Goal: Task Accomplishment & Management: Manage account settings

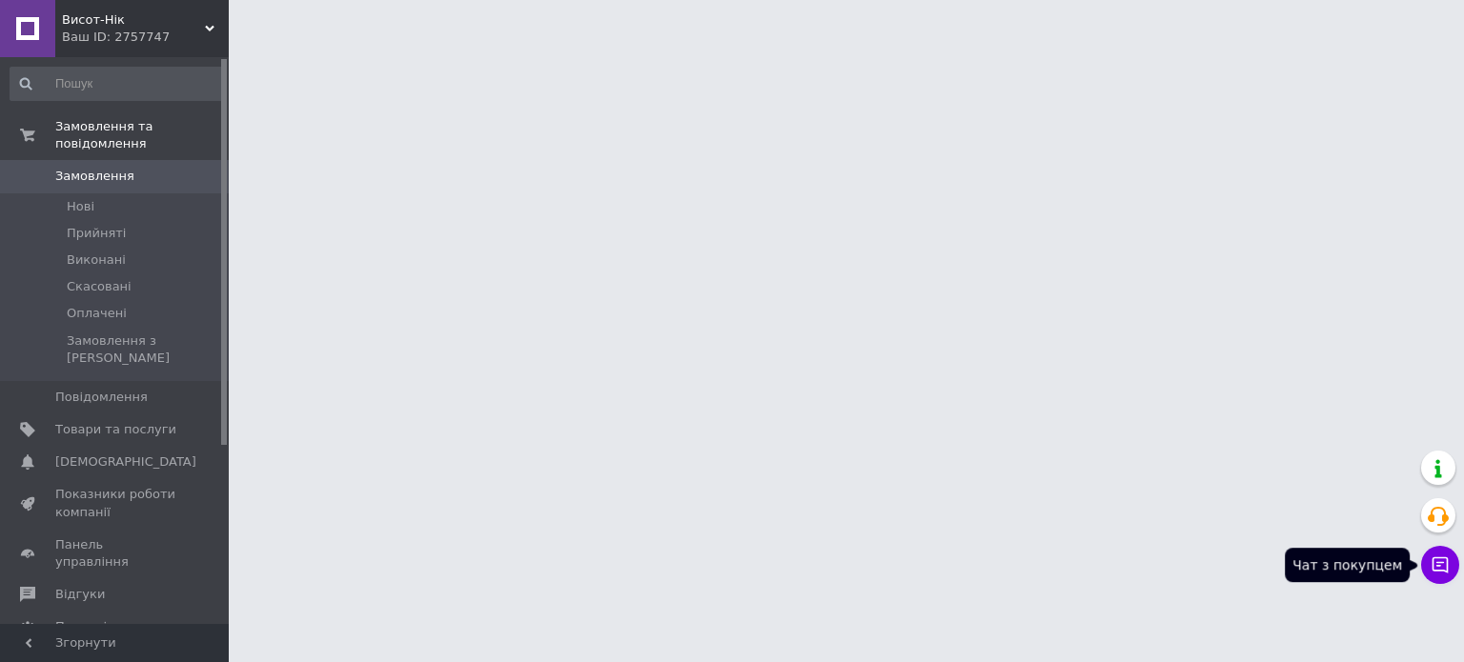
click at [1447, 569] on icon at bounding box center [1440, 566] width 16 height 16
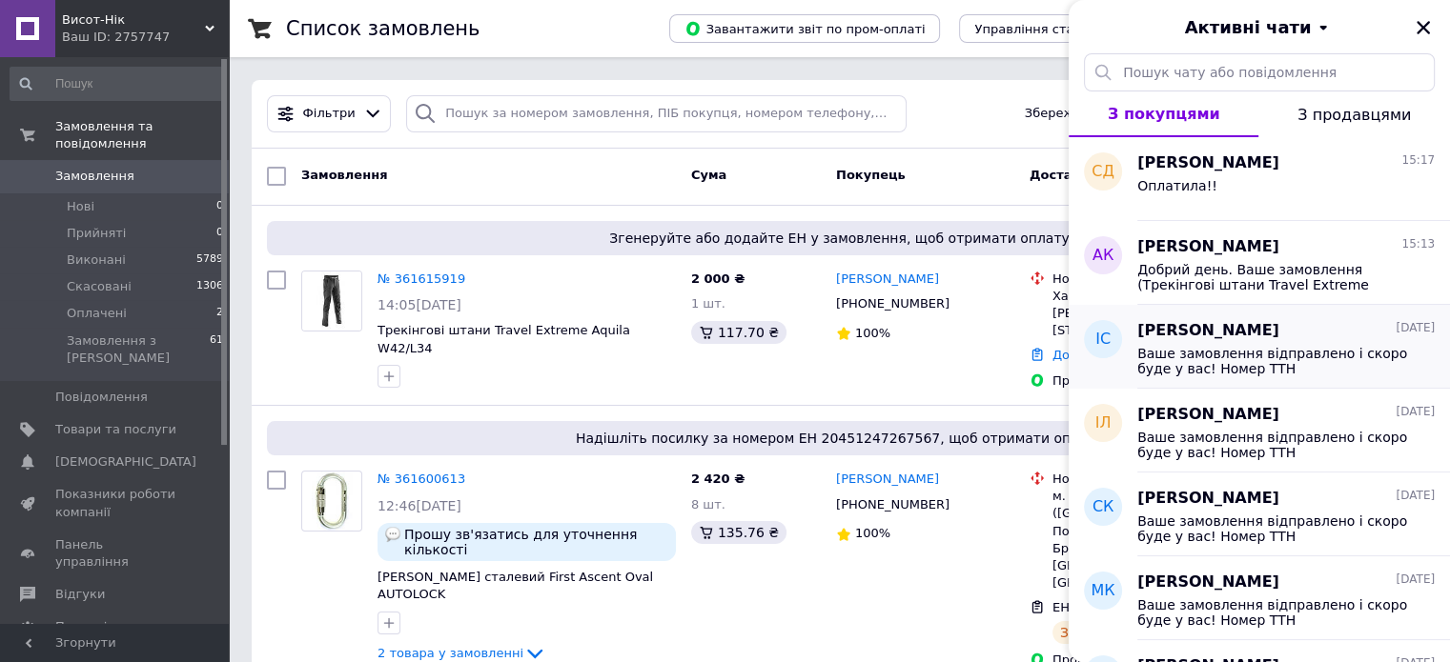
click at [1311, 358] on span "Ваше замовлення відправлено і скоро буде у вас! Номер ТТН 20451246348449 З будь…" at bounding box center [1272, 361] width 271 height 30
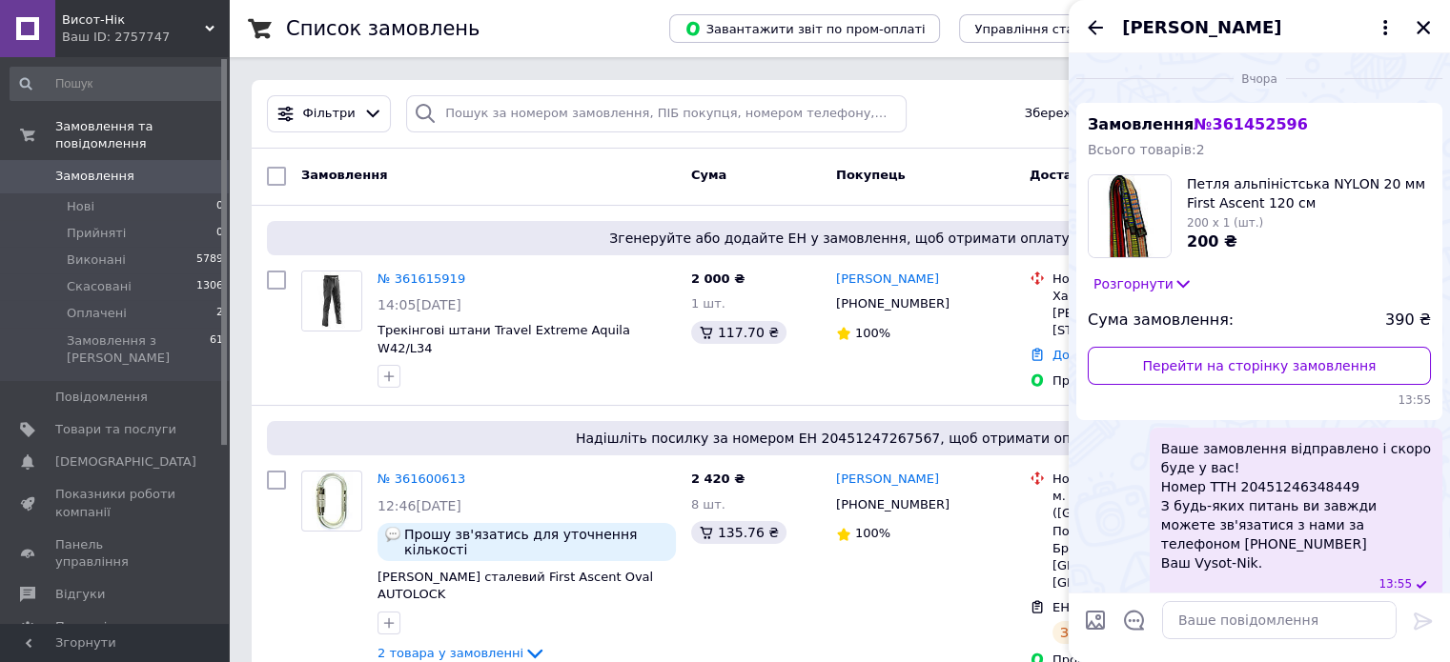
scroll to position [18, 0]
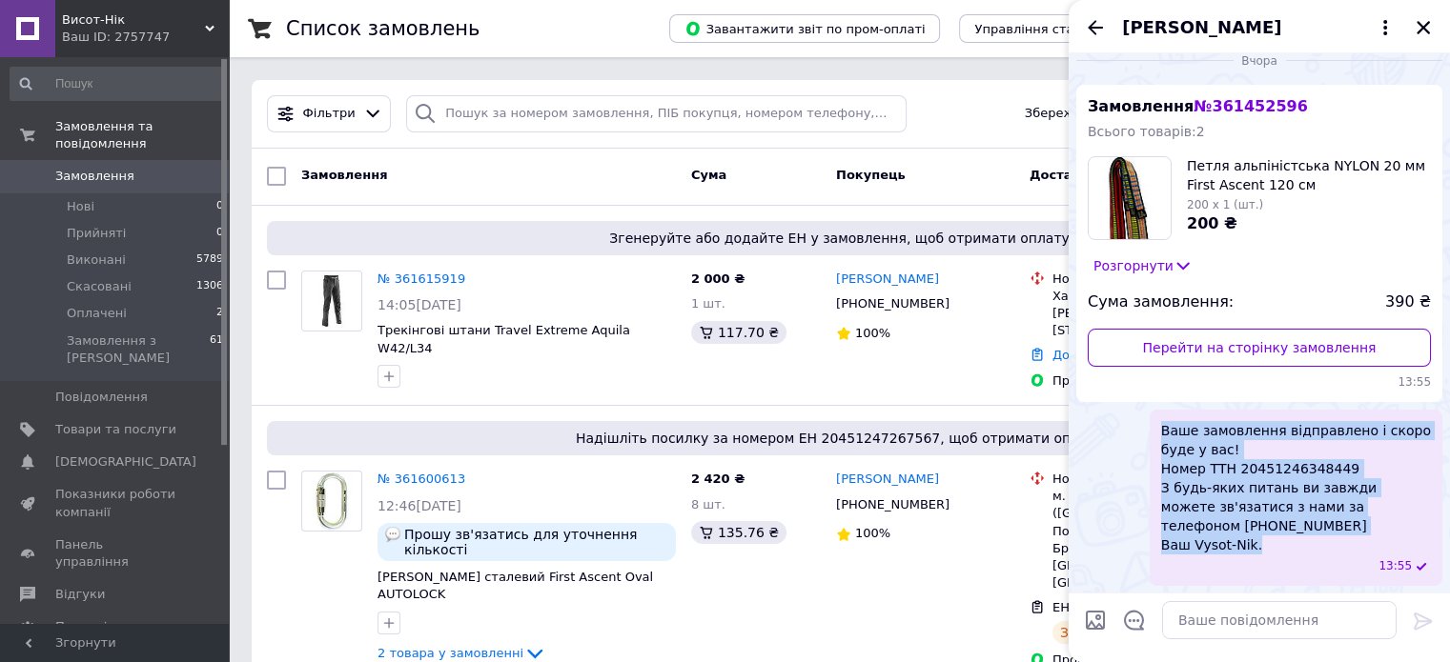
drag, startPoint x: 1258, startPoint y: 546, endPoint x: 1144, endPoint y: 419, distance: 170.7
click at [1144, 419] on div "Ваше замовлення відправлено і скоро буде у вас! Номер ТТН 20451246348449 З будь…" at bounding box center [1259, 498] width 366 height 176
copy span "Ваше замовлення відправлено і скоро буде у вас! Номер ТТН 20451246348449 З будь…"
click at [1084, 19] on icon "Назад" at bounding box center [1095, 27] width 23 height 23
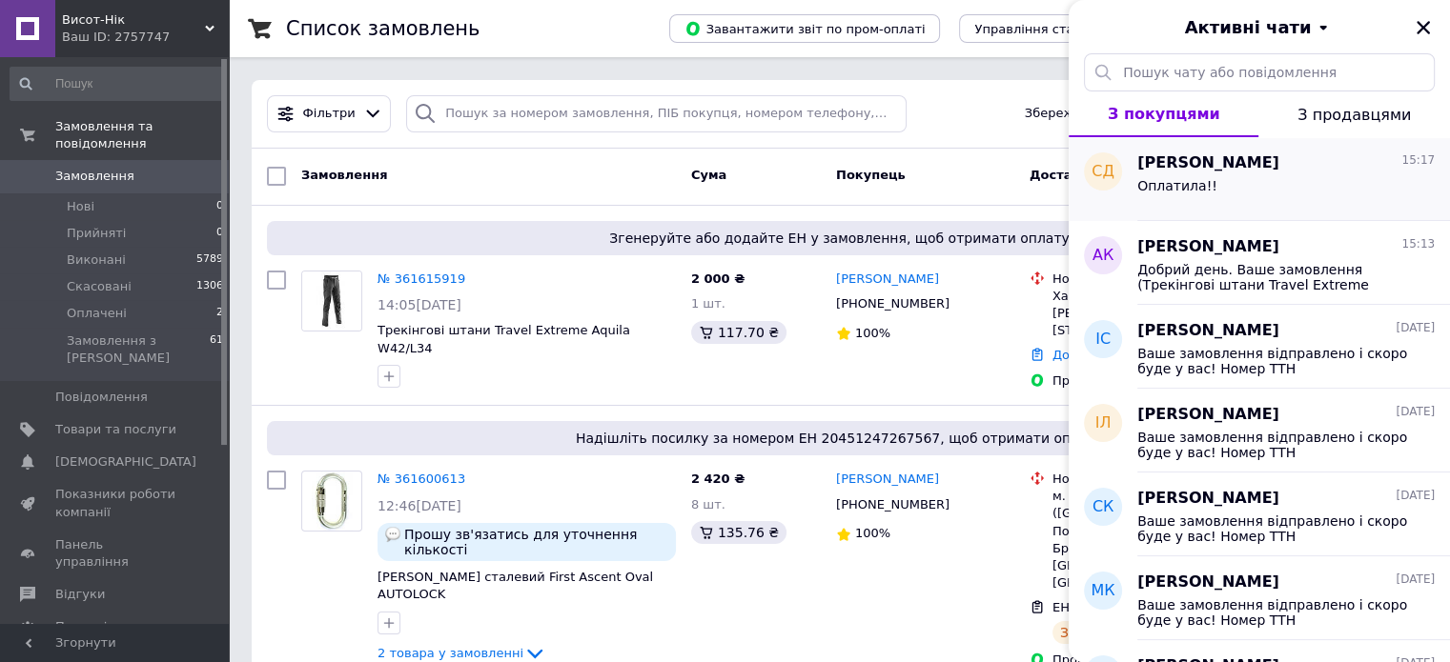
click at [1253, 210] on div "Світлана Денисенко 15:17 Оплатила!!" at bounding box center [1293, 179] width 313 height 84
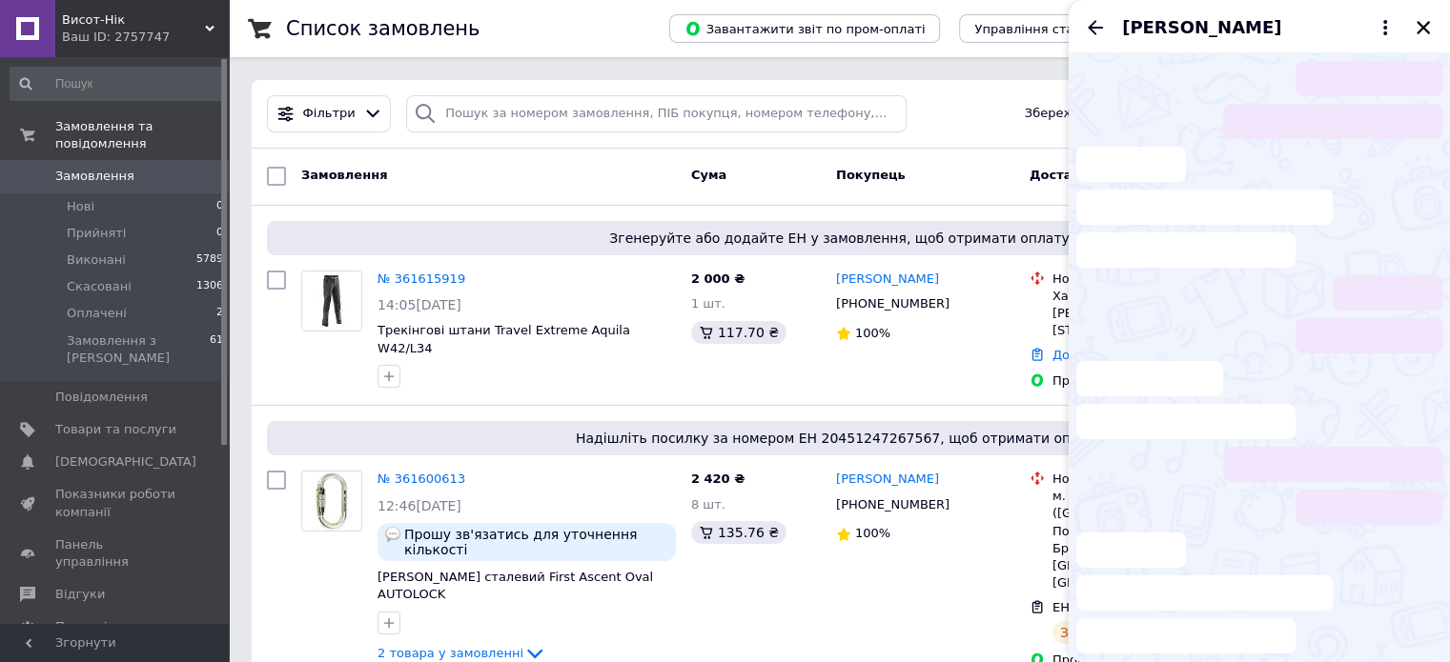
scroll to position [423, 0]
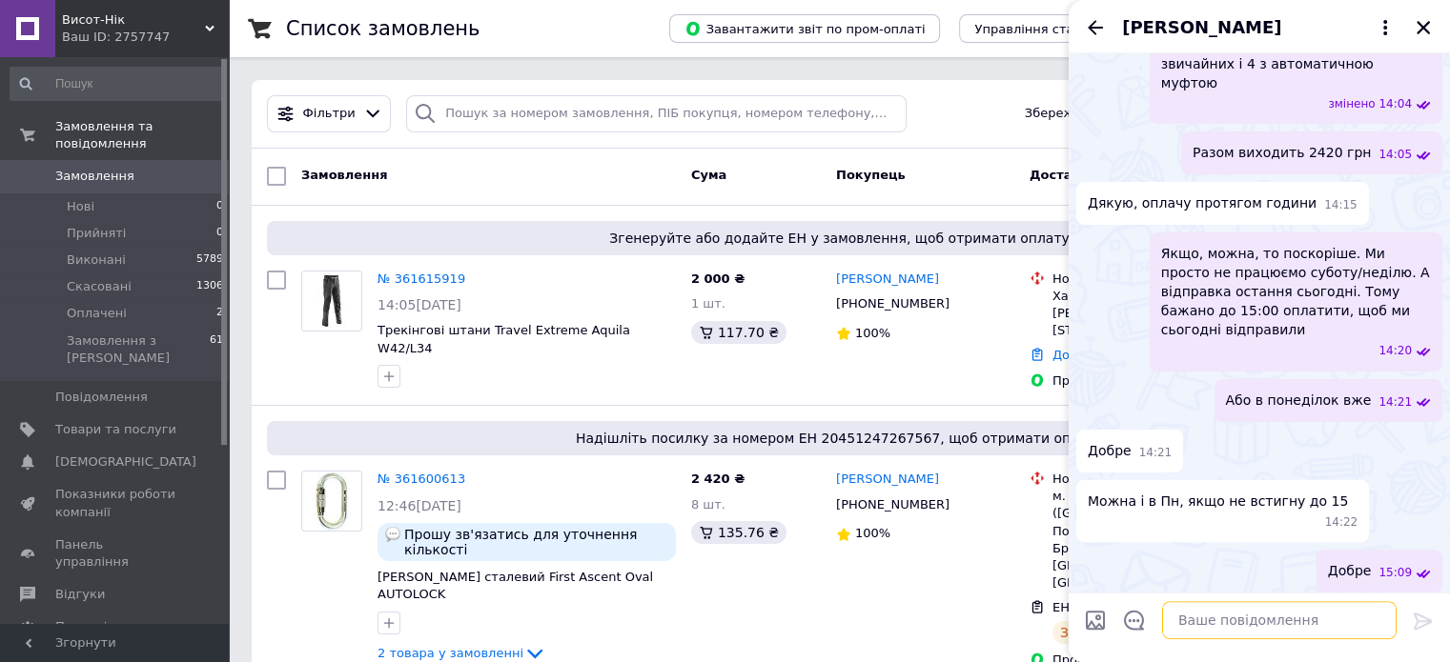
click at [1262, 624] on textarea at bounding box center [1279, 620] width 234 height 38
paste textarea "Ваше замовлення відправлено і скоро буде у вас! Номер ТТН 20451246348449 З будь…"
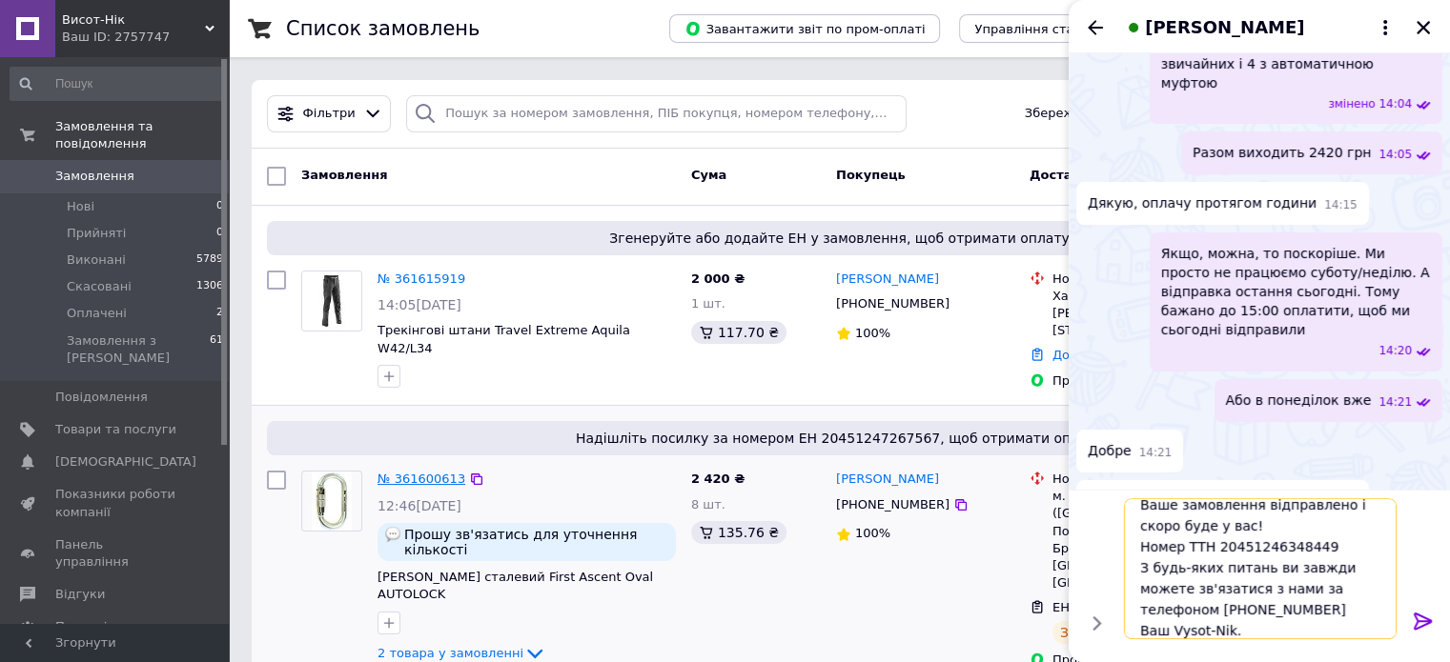
type textarea "Ваше замовлення відправлено і скоро буде у вас! Номер ТТН 20451246348449 З будь…"
click at [412, 472] on link "№ 361600613" at bounding box center [421, 479] width 88 height 14
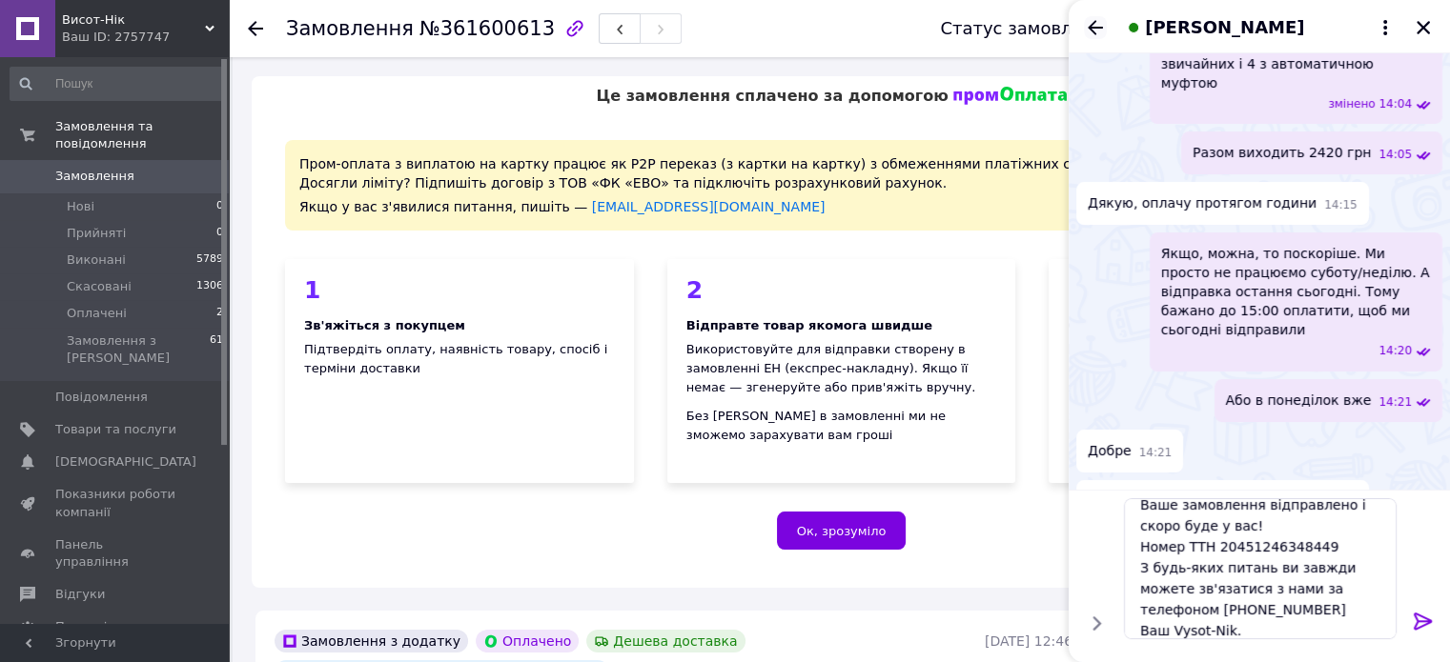
scroll to position [4, 0]
click at [1102, 25] on icon "Назад" at bounding box center [1095, 27] width 23 height 23
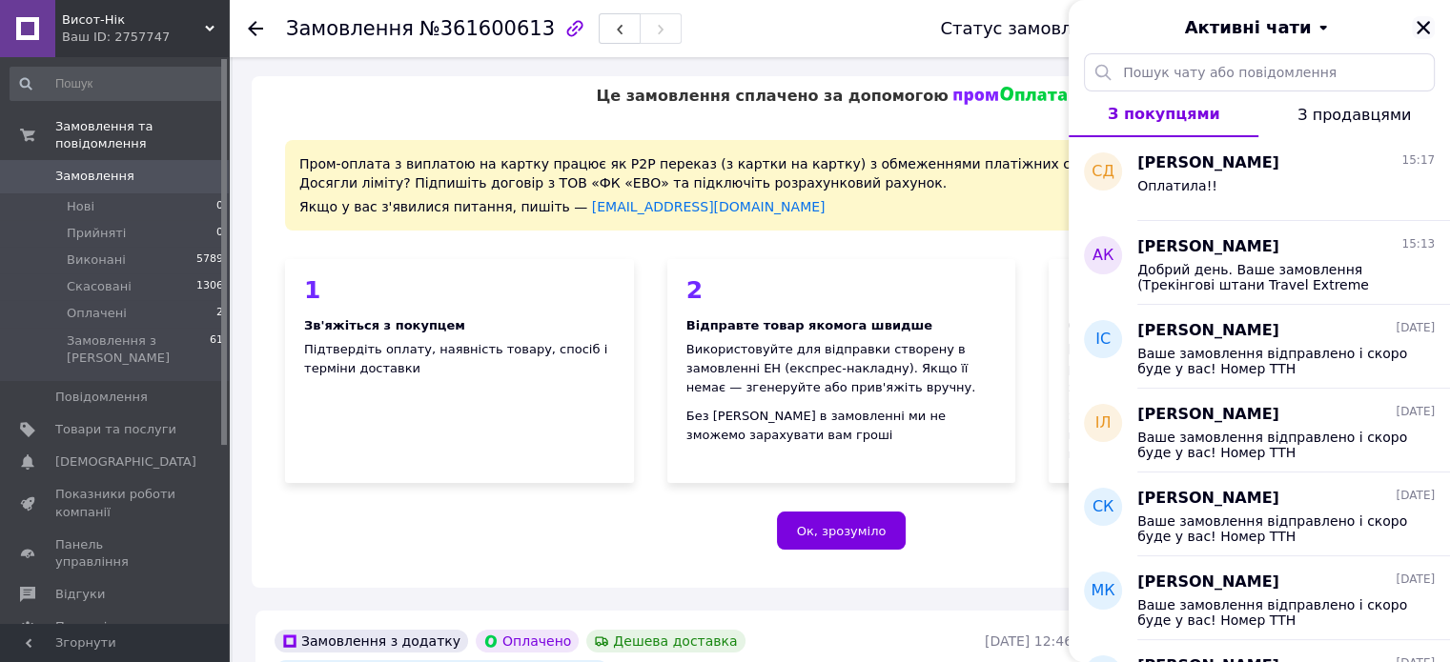
click at [1417, 30] on icon "Закрити" at bounding box center [1422, 27] width 17 height 17
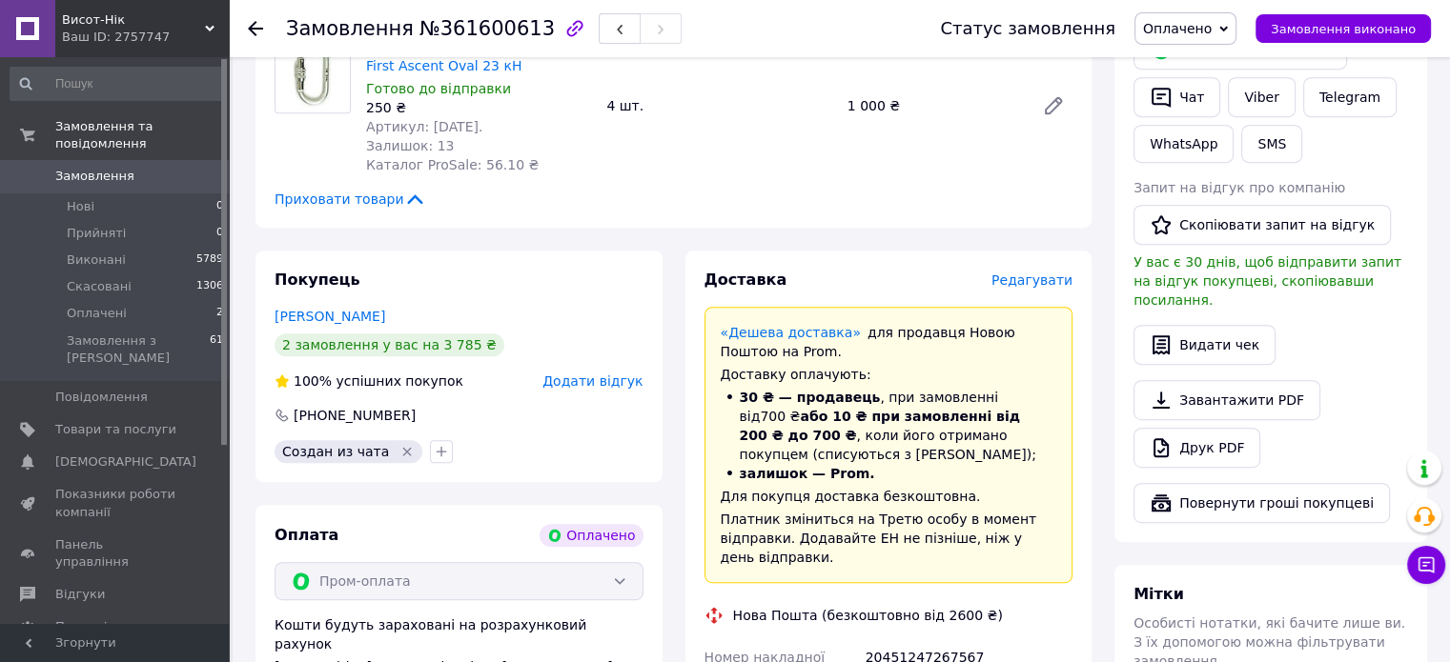
scroll to position [900, 0]
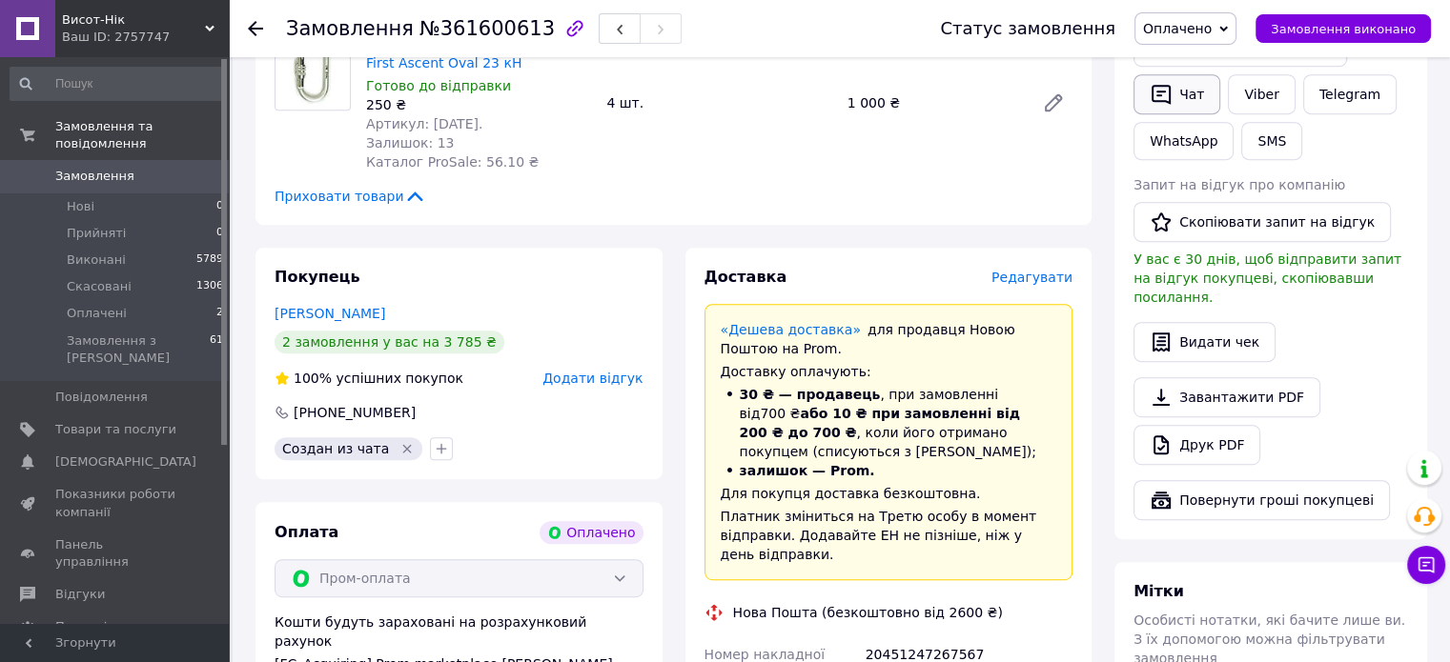
click at [1184, 102] on button "Чат" at bounding box center [1176, 94] width 87 height 40
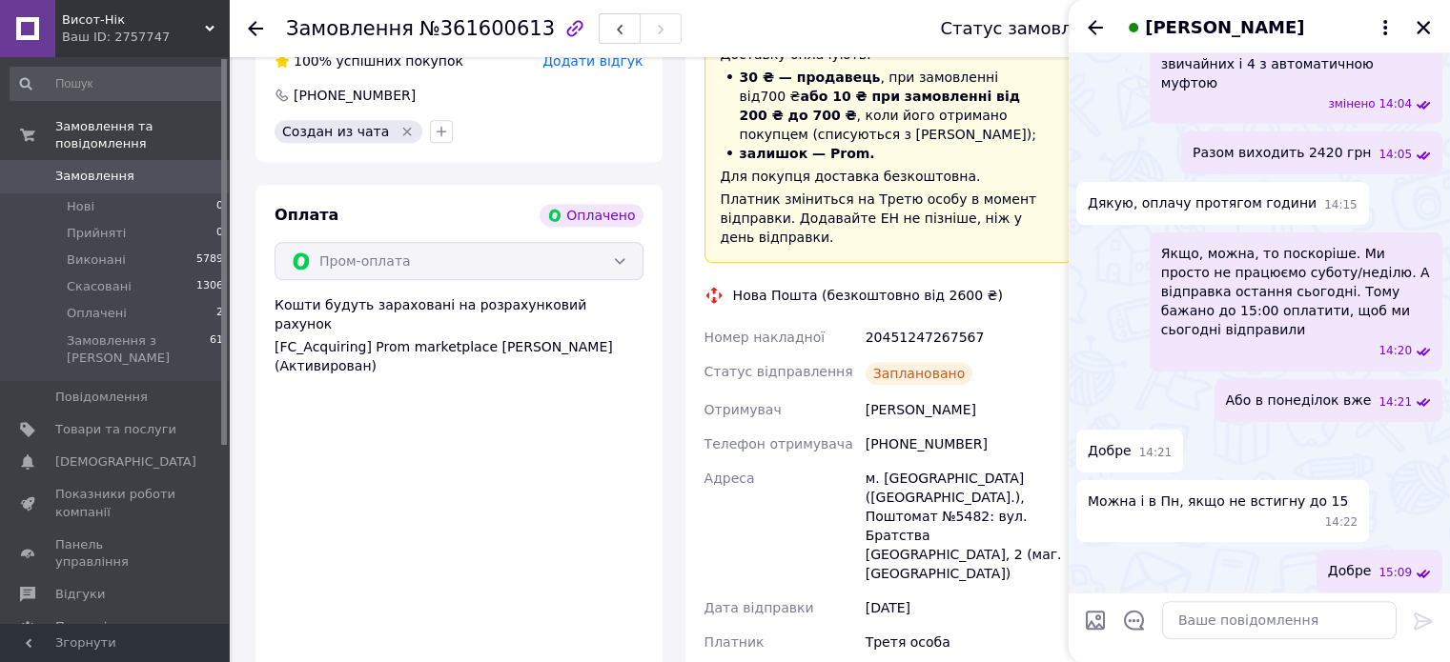
scroll to position [1258, 0]
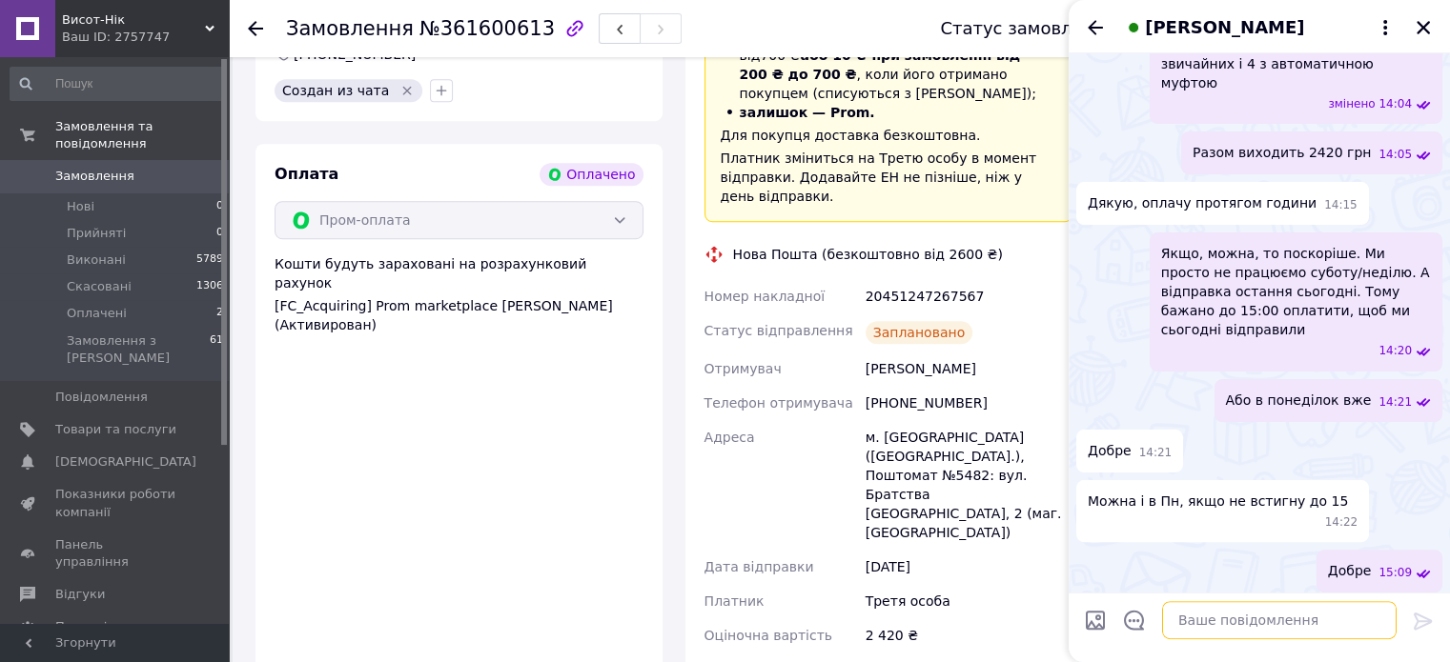
click at [1232, 636] on textarea at bounding box center [1279, 620] width 234 height 38
paste textarea "Ваше замовлення відправлено і скоро буде у вас! Номер ТТН 20451246348449 З будь…"
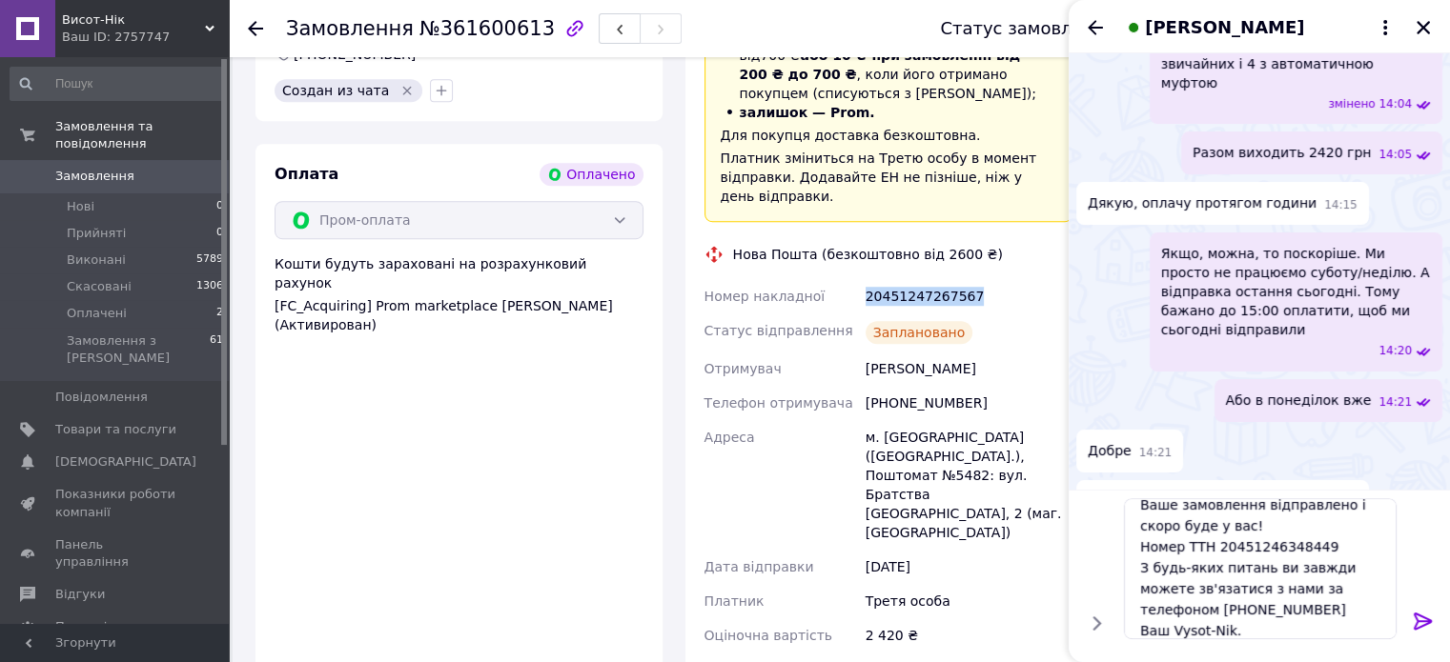
drag, startPoint x: 988, startPoint y: 274, endPoint x: 855, endPoint y: 279, distance: 133.6
click at [855, 279] on div "Номер накладної 20451247267567 Статус відправлення Заплановано Отримувач Денисе…" at bounding box center [889, 466] width 376 height 374
copy div "Номер накладної 20451247267567"
drag, startPoint x: 1329, startPoint y: 553, endPoint x: 1215, endPoint y: 551, distance: 113.4
click at [1215, 551] on textarea "Ваше замовлення відправлено і скоро буде у вас! Номер ТТН 20451246348449 З будь…" at bounding box center [1260, 568] width 273 height 141
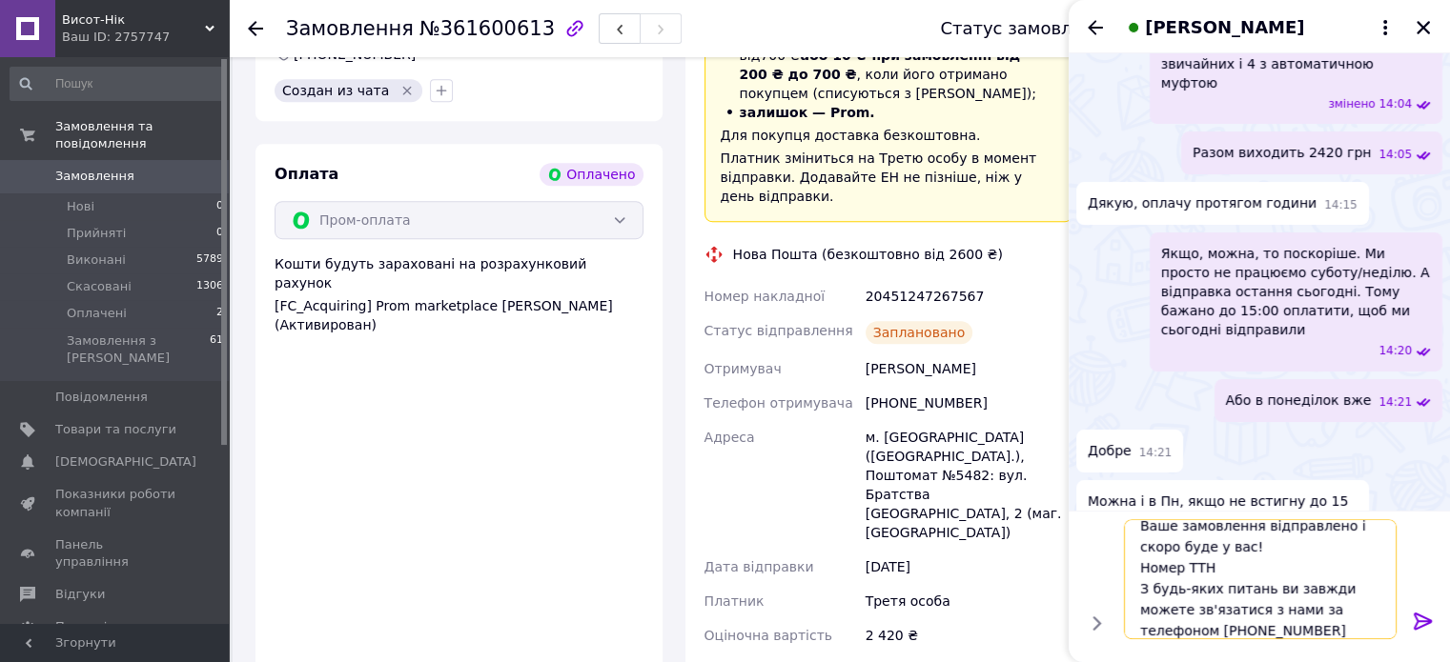
paste textarea "20451247267567"
click at [1137, 570] on textarea "Ваше замовлення відправлено і скоро буде у вас! Номер ТТН 20451247267567 З будь…" at bounding box center [1260, 568] width 273 height 141
type textarea "Ваше замовлення відправлено і скоро буде у вас! Номер ТТН 20451247267567 З будь…"
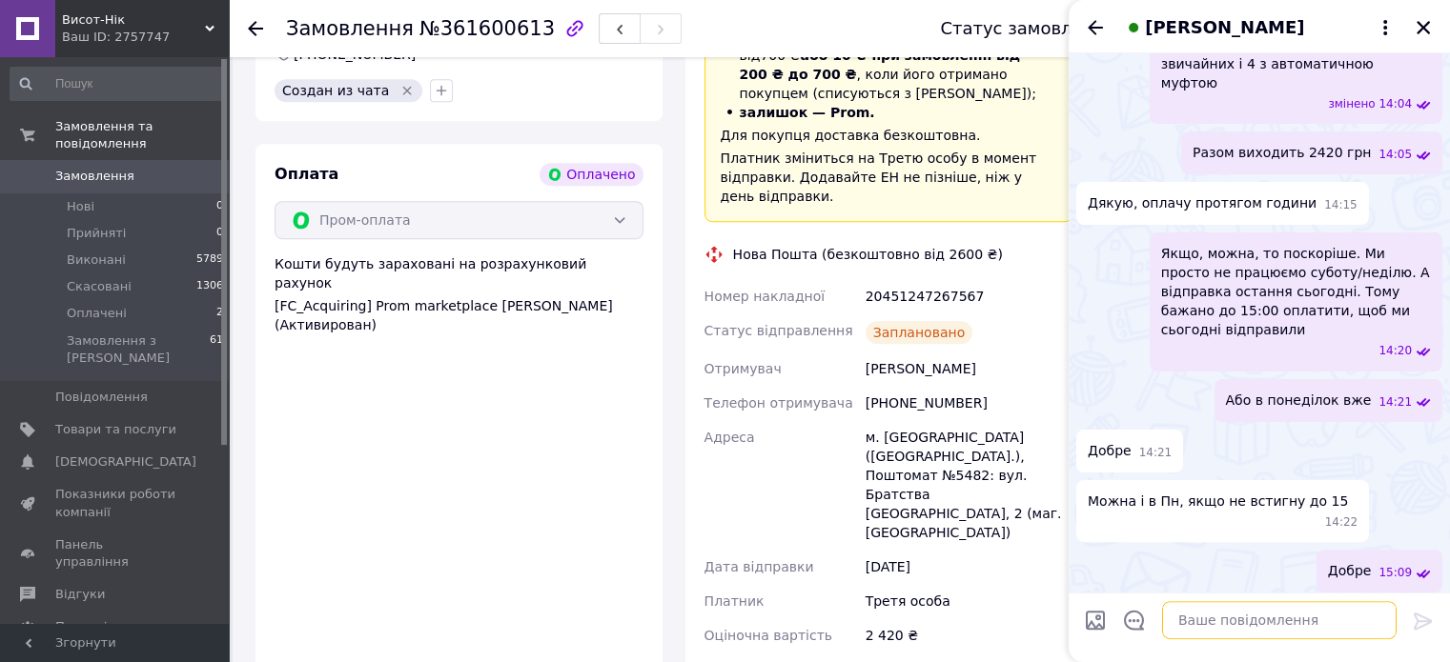
scroll to position [607, 0]
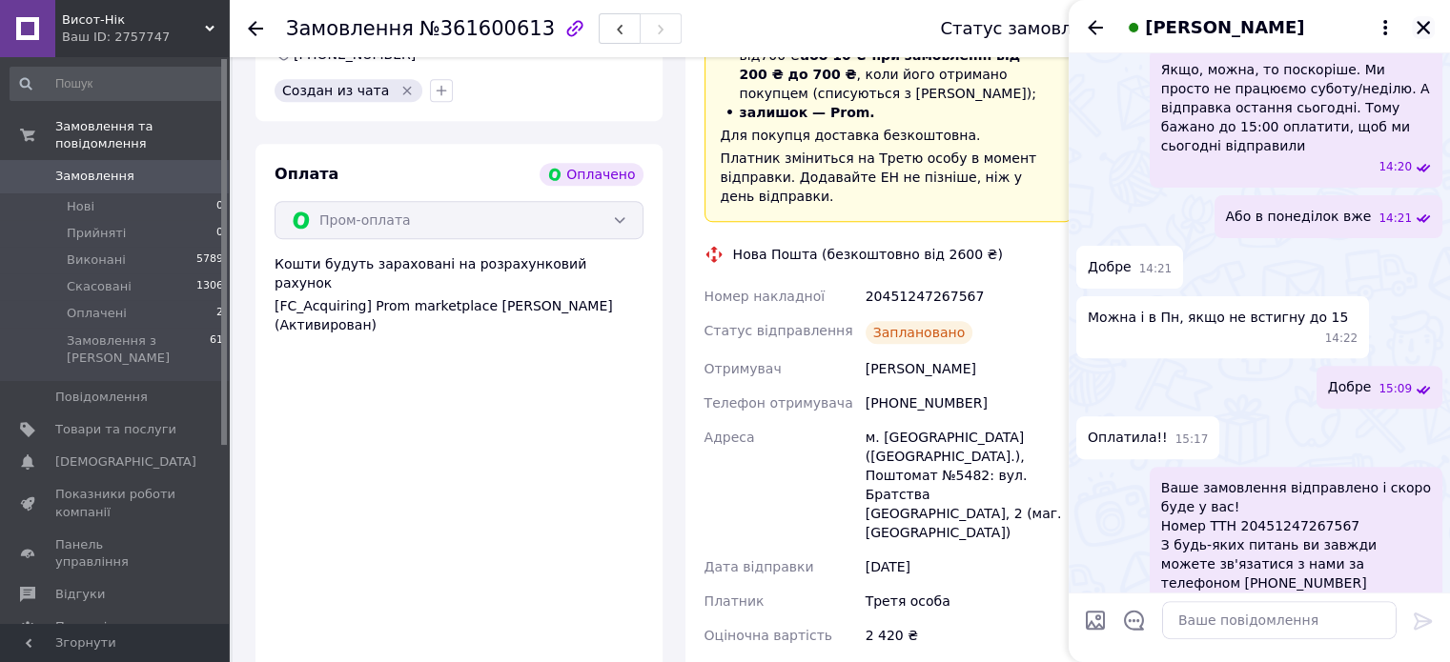
click at [1426, 27] on icon "Закрити" at bounding box center [1422, 27] width 17 height 17
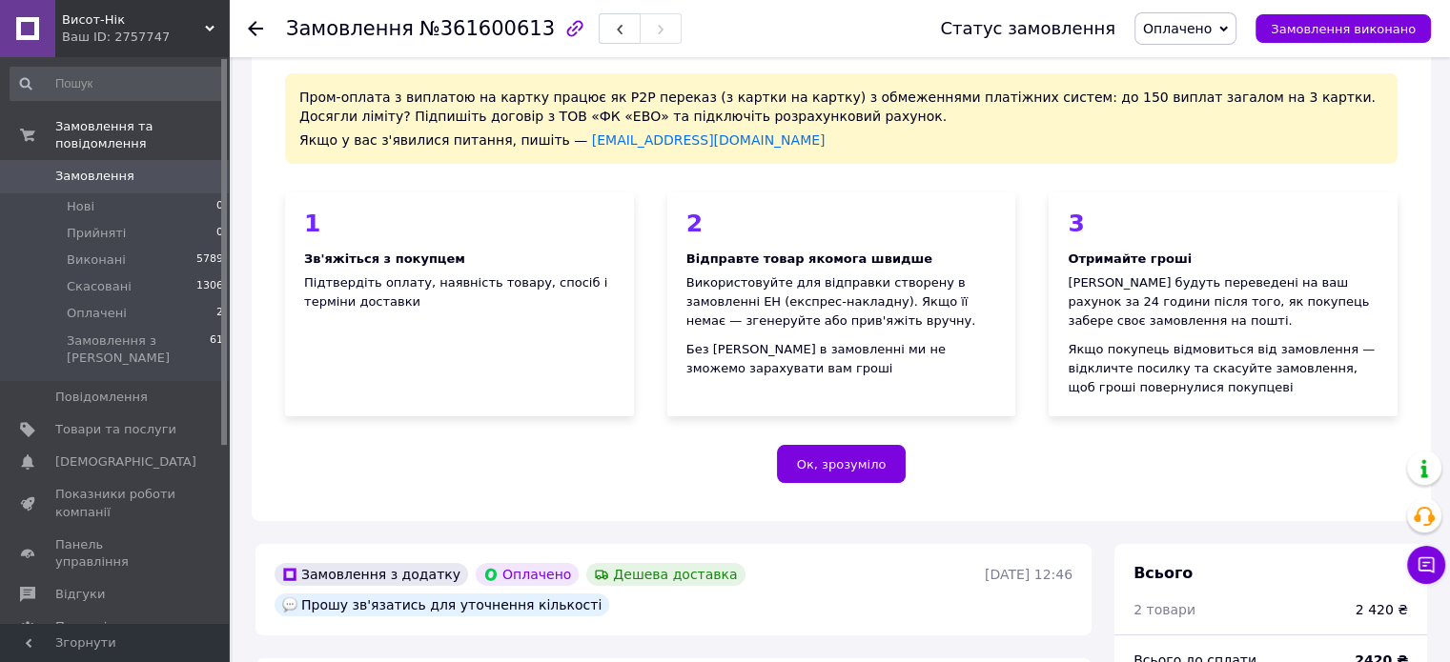
scroll to position [0, 0]
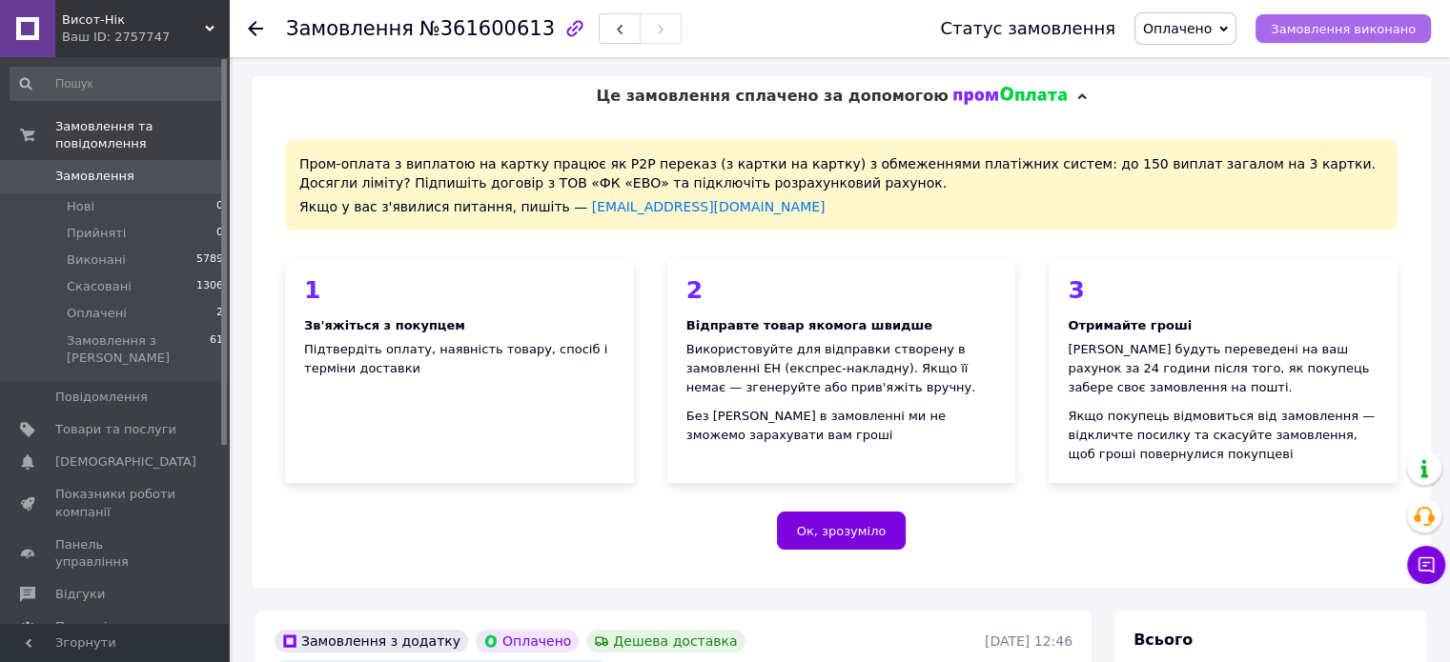
click at [1350, 16] on button "Замовлення виконано" at bounding box center [1342, 28] width 175 height 29
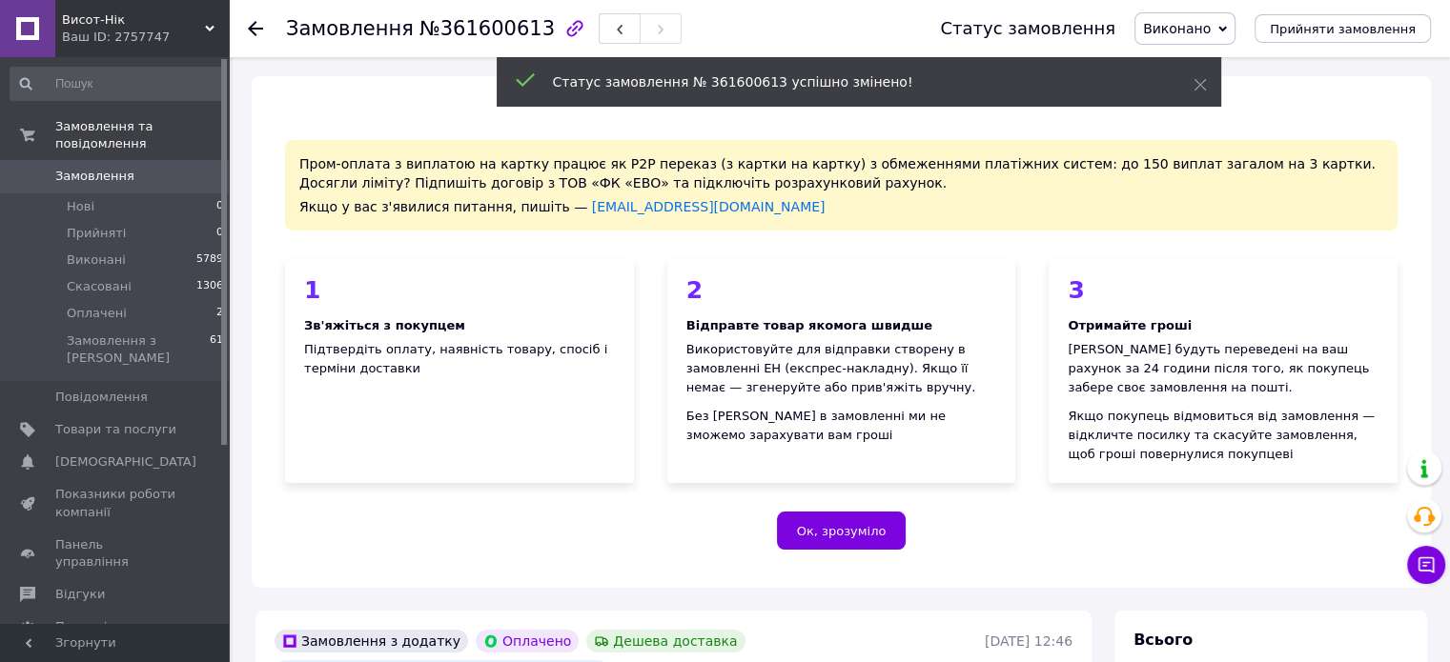
scroll to position [50, 0]
